Goal: Transaction & Acquisition: Subscribe to service/newsletter

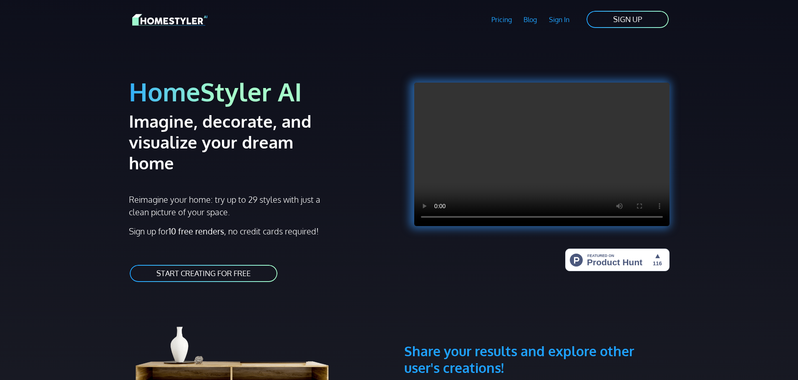
click at [627, 23] on link "SIGN UP" at bounding box center [628, 19] width 84 height 19
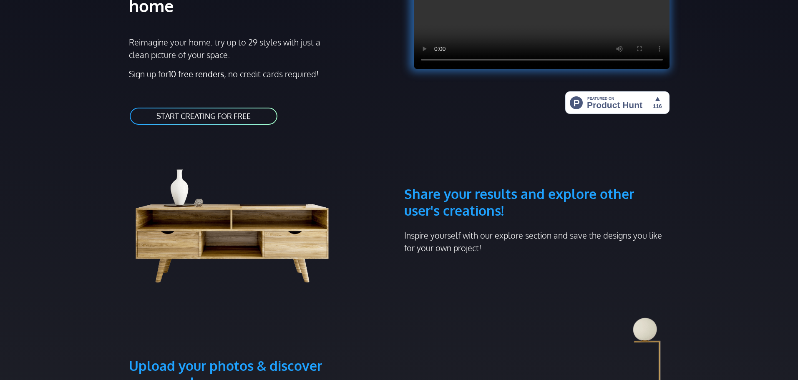
scroll to position [167, 0]
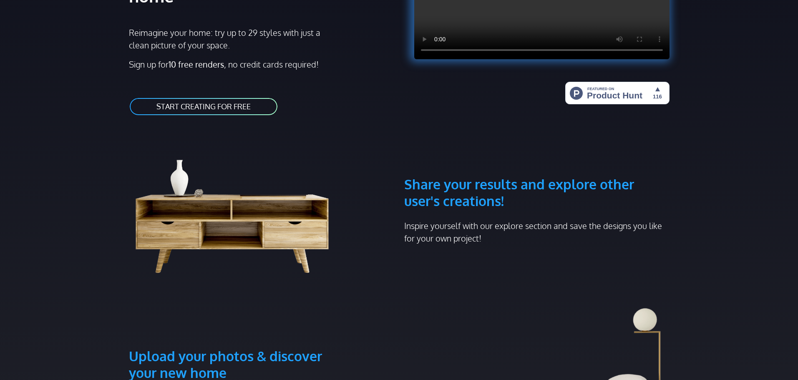
click at [253, 97] on link "START CREATING FOR FREE" at bounding box center [203, 106] width 149 height 19
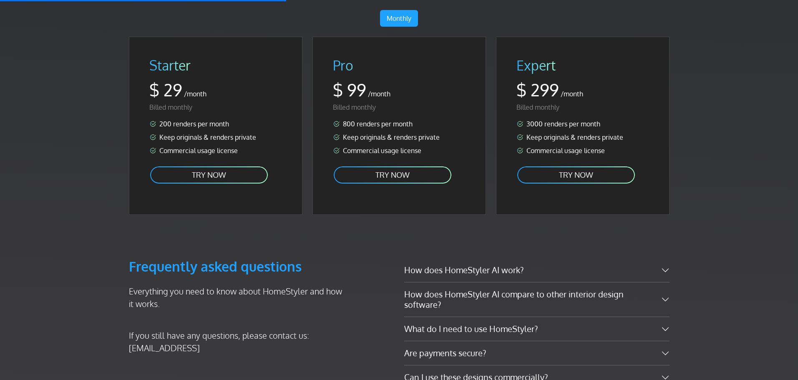
scroll to position [1335, 0]
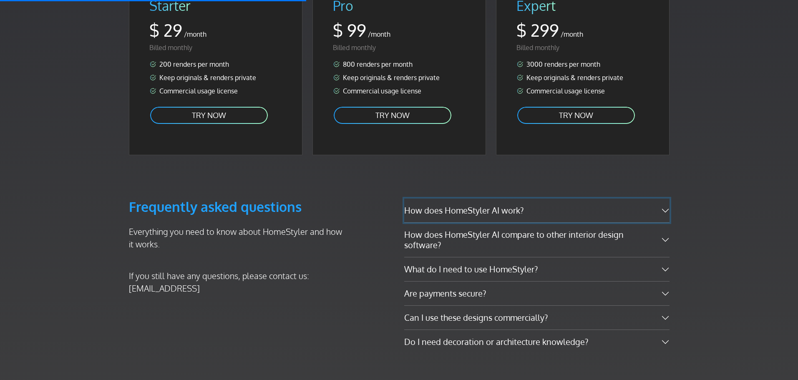
click at [440, 199] on button "How does HomeStyler AI work?" at bounding box center [536, 211] width 265 height 24
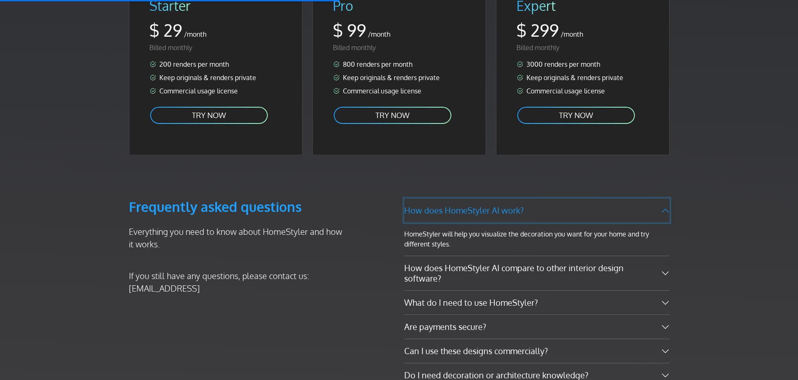
click at [451, 199] on button "How does HomeStyler AI work?" at bounding box center [536, 211] width 265 height 24
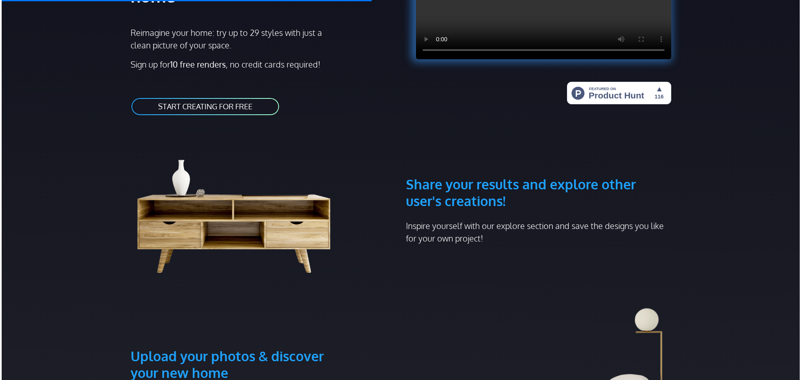
scroll to position [0, 0]
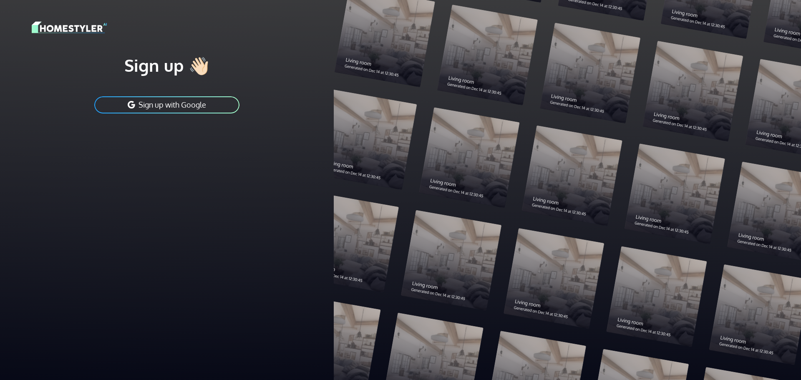
click at [193, 108] on button "Sign up with Google" at bounding box center [166, 105] width 147 height 19
